Goal: Task Accomplishment & Management: Complete application form

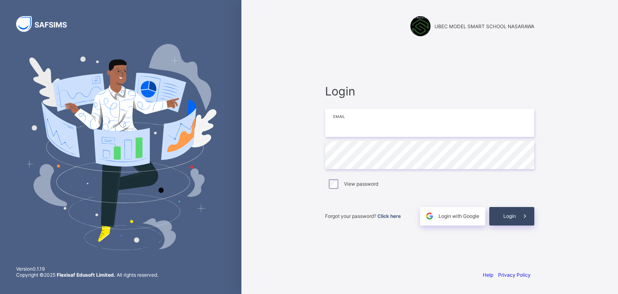
type input "**********"
click at [517, 219] on span at bounding box center [525, 216] width 18 height 18
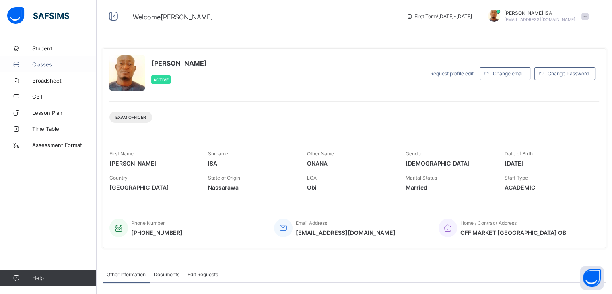
click at [40, 64] on span "Classes" at bounding box center [64, 64] width 64 height 6
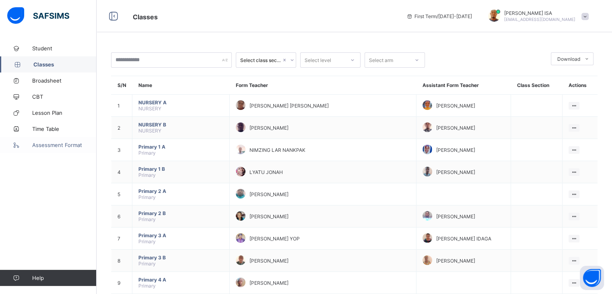
click at [63, 140] on link "Assessment Format" at bounding box center [48, 145] width 97 height 16
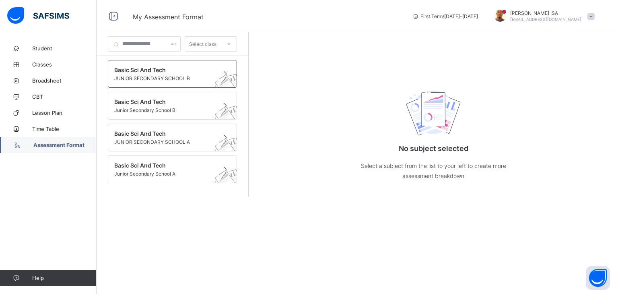
click at [153, 68] on span "Basic Sci And Tech" at bounding box center [164, 69] width 101 height 7
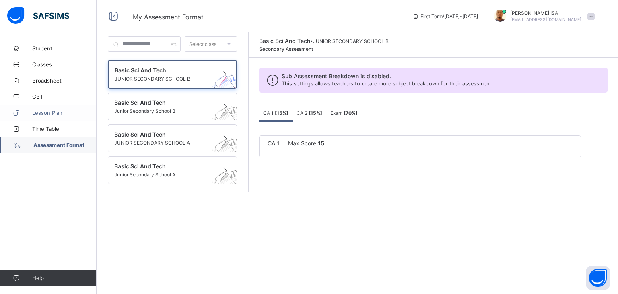
click at [57, 111] on span "Lesson Plan" at bounding box center [64, 112] width 64 height 6
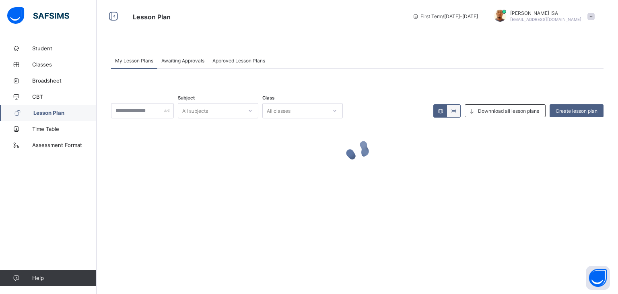
click at [57, 111] on span "Lesson Plan" at bounding box center [64, 112] width 63 height 6
click at [53, 80] on span "Broadsheet" at bounding box center [64, 80] width 64 height 6
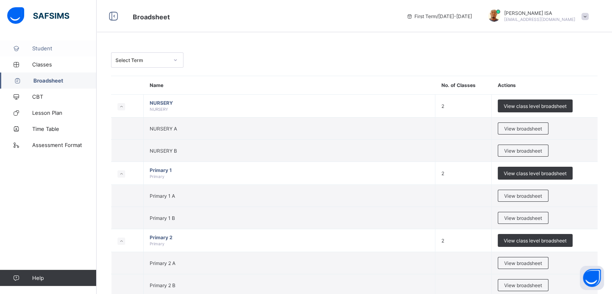
click at [55, 48] on span "Student" at bounding box center [64, 48] width 64 height 6
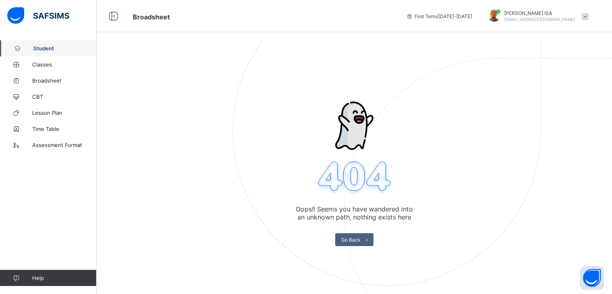
click at [54, 47] on span "Student" at bounding box center [64, 48] width 63 height 6
click at [352, 236] on span "Go Back" at bounding box center [350, 239] width 19 height 6
click at [350, 238] on span "Go Back" at bounding box center [350, 239] width 19 height 6
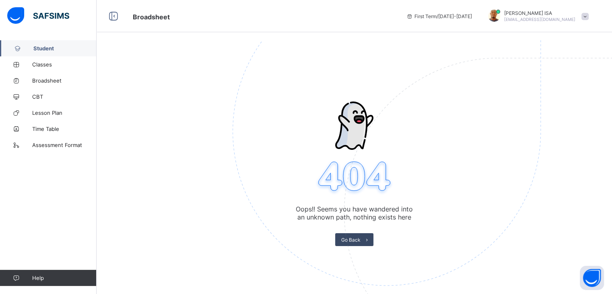
click at [369, 240] on icon at bounding box center [367, 239] width 6 height 5
click at [59, 147] on span "Assessment Format" at bounding box center [64, 145] width 64 height 6
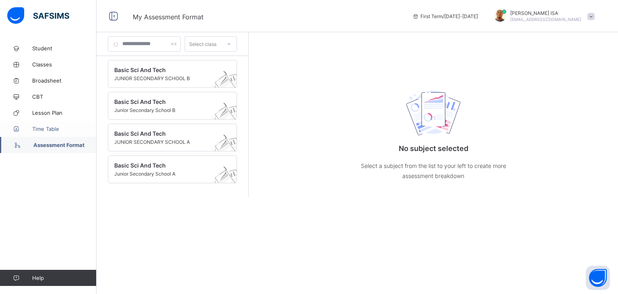
click at [53, 126] on span "Time Table" at bounding box center [64, 128] width 64 height 6
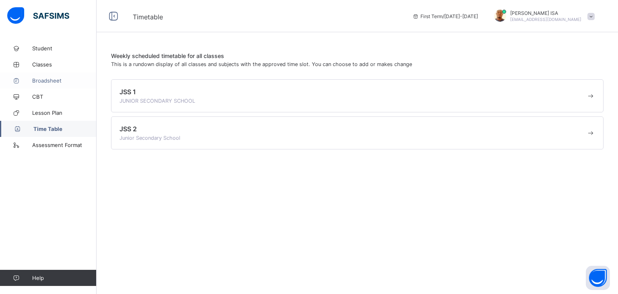
click at [53, 80] on span "Broadsheet" at bounding box center [64, 80] width 64 height 6
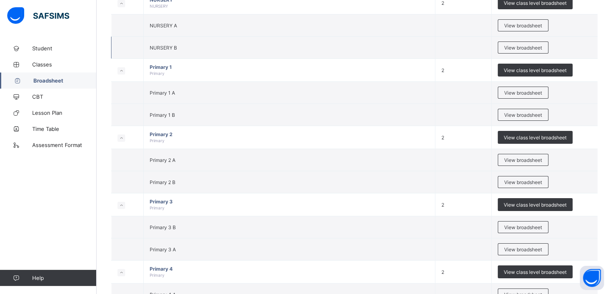
scroll to position [104, 0]
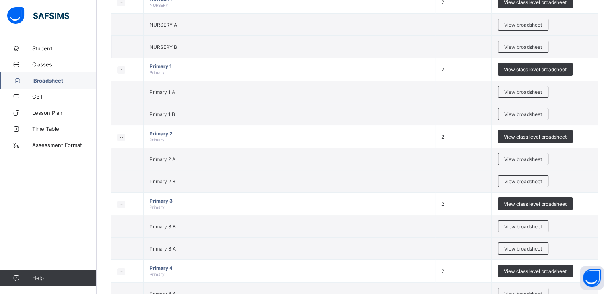
click at [150, 156] on span "Primary 2 A" at bounding box center [163, 159] width 26 height 6
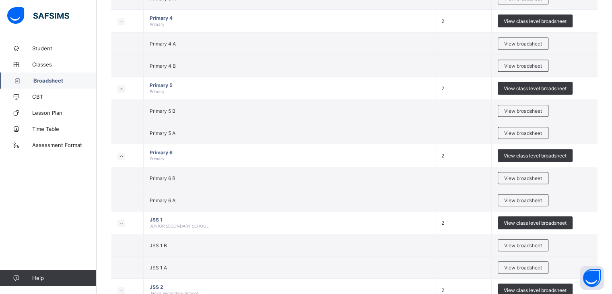
scroll to position [354, 0]
click at [166, 242] on span "JSS 1 B" at bounding box center [158, 245] width 17 height 6
click at [187, 240] on td "JSS 1 B" at bounding box center [290, 245] width 292 height 22
click at [55, 146] on span "Assessment Format" at bounding box center [64, 145] width 64 height 6
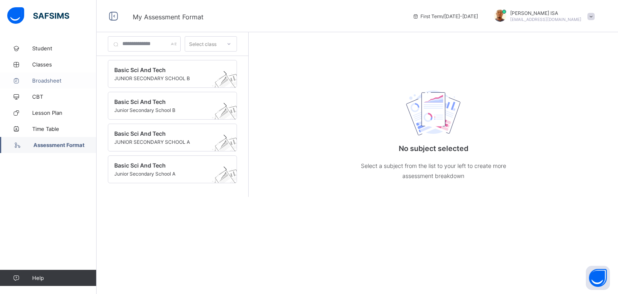
click at [50, 79] on span "Broadsheet" at bounding box center [64, 80] width 64 height 6
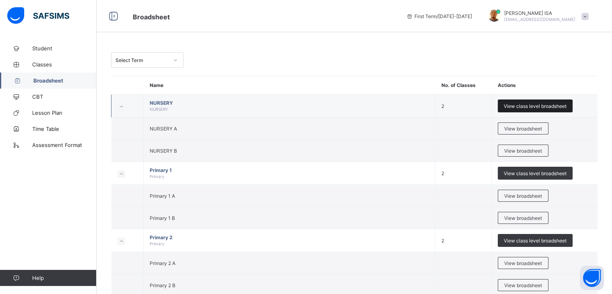
click at [545, 108] on span "View class level broadsheet" at bounding box center [534, 106] width 63 height 6
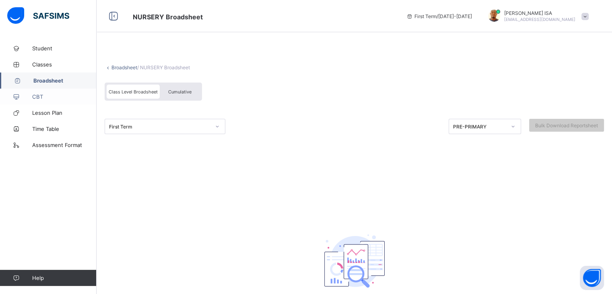
click at [38, 99] on span "CBT" at bounding box center [64, 96] width 64 height 6
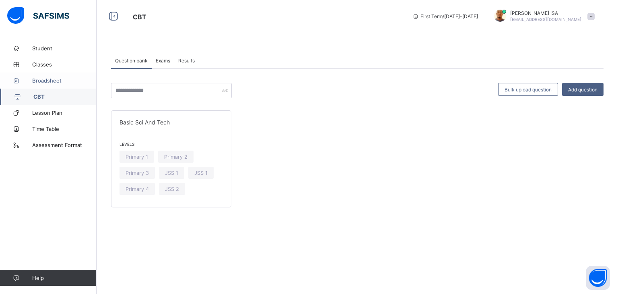
click at [49, 82] on span "Broadsheet" at bounding box center [64, 80] width 64 height 6
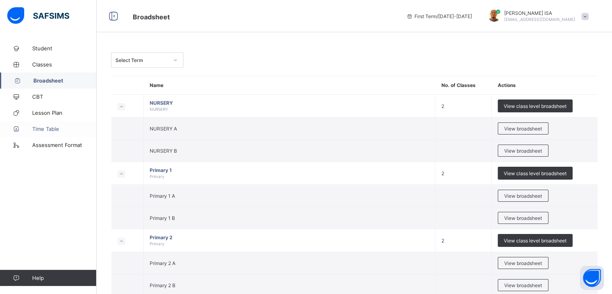
click at [45, 129] on span "Time Table" at bounding box center [64, 128] width 64 height 6
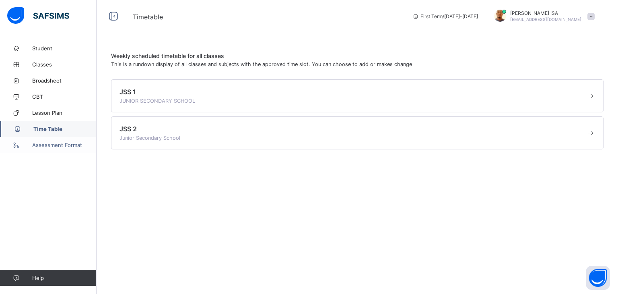
click at [44, 143] on span "Assessment Format" at bounding box center [64, 145] width 64 height 6
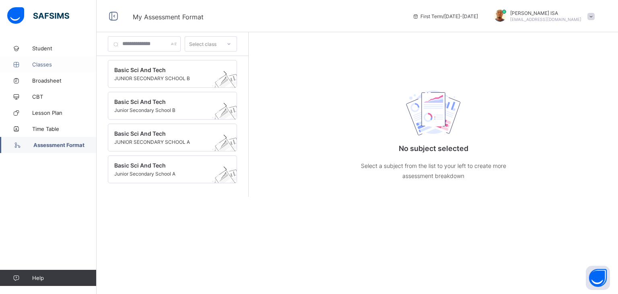
click at [53, 65] on span "Classes" at bounding box center [64, 64] width 64 height 6
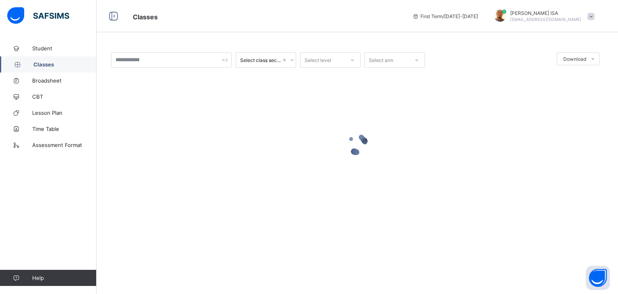
click at [53, 65] on span "Classes" at bounding box center [64, 64] width 63 height 6
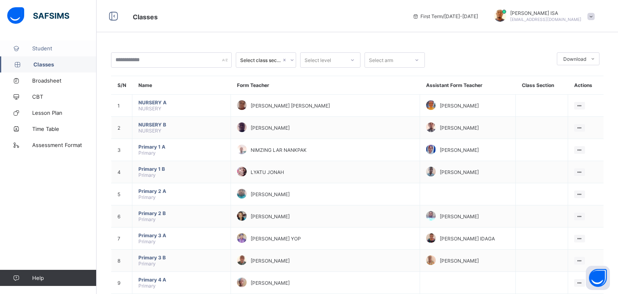
click at [51, 44] on link "Student" at bounding box center [48, 48] width 97 height 16
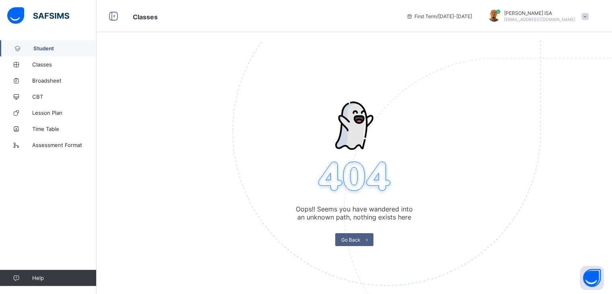
click at [51, 44] on link "Student" at bounding box center [48, 48] width 97 height 16
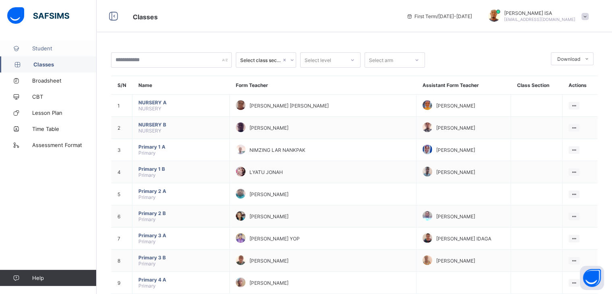
click at [58, 43] on link "Student" at bounding box center [48, 48] width 97 height 16
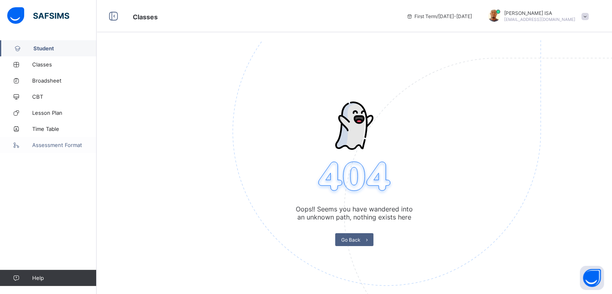
click at [46, 146] on span "Assessment Format" at bounding box center [64, 145] width 64 height 6
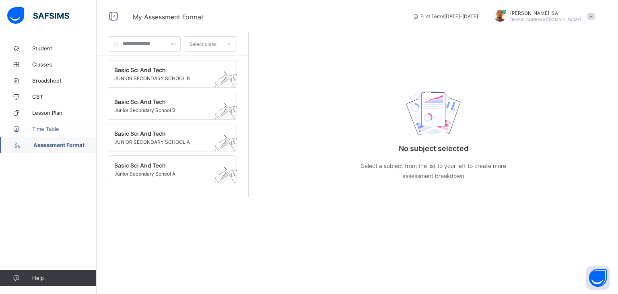
click at [51, 124] on link "Time Table" at bounding box center [48, 129] width 97 height 16
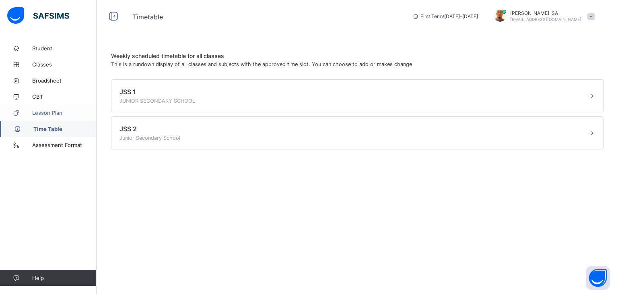
click at [49, 111] on span "Lesson Plan" at bounding box center [64, 112] width 64 height 6
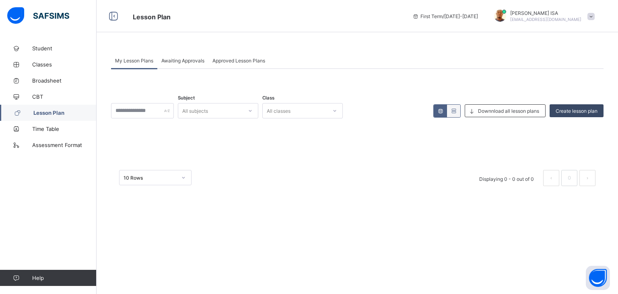
click at [549, 108] on div "Create lesson plan" at bounding box center [576, 110] width 54 height 13
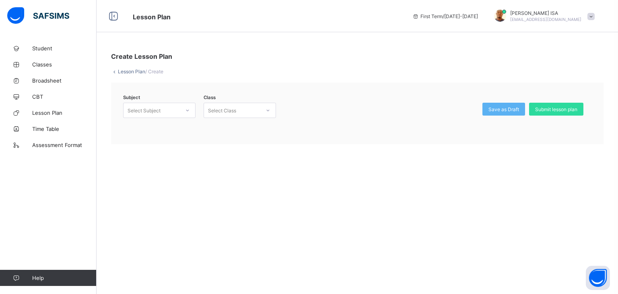
click at [548, 108] on span "Submit lesson plan" at bounding box center [556, 109] width 42 height 6
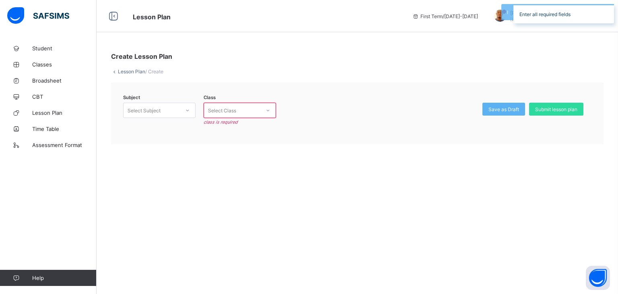
click at [235, 111] on div "Select Class" at bounding box center [222, 110] width 28 height 15
click at [155, 110] on div "Select Subject" at bounding box center [143, 110] width 33 height 15
click at [170, 160] on div "Create Lesson Plan Lesson Plan / Create Subject Select Subject Class Select Cla…" at bounding box center [357, 147] width 521 height 294
click at [146, 142] on div "Subject Select Subject Class Select Class class is required Save as Draft Submi…" at bounding box center [357, 113] width 492 height 62
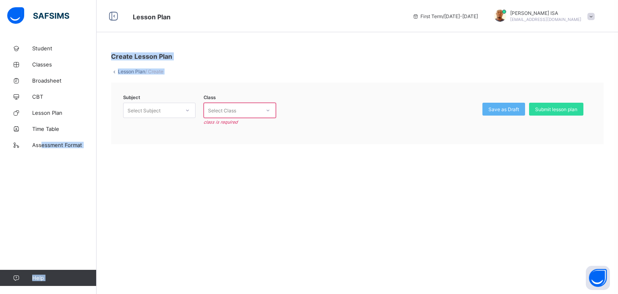
drag, startPoint x: 40, startPoint y: 173, endPoint x: 127, endPoint y: 286, distance: 142.5
click at [127, 286] on div "Lesson Plan First Term / [DATE]-[DATE] [PERSON_NAME] [PERSON_NAME][EMAIL_ADDRES…" at bounding box center [309, 147] width 618 height 294
click at [50, 185] on div "Student Classes Broadsheet CBT Lesson Plan Time Table Assessment Format Help" at bounding box center [48, 162] width 97 height 261
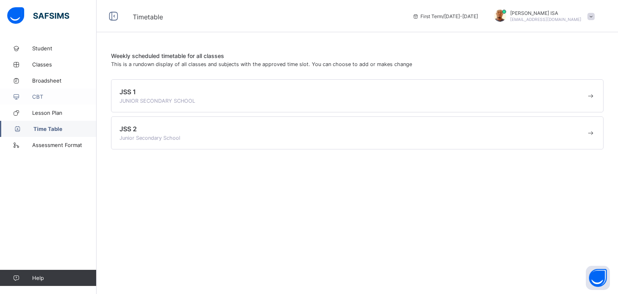
click at [36, 98] on span "CBT" at bounding box center [64, 96] width 64 height 6
